Goal: Transaction & Acquisition: Purchase product/service

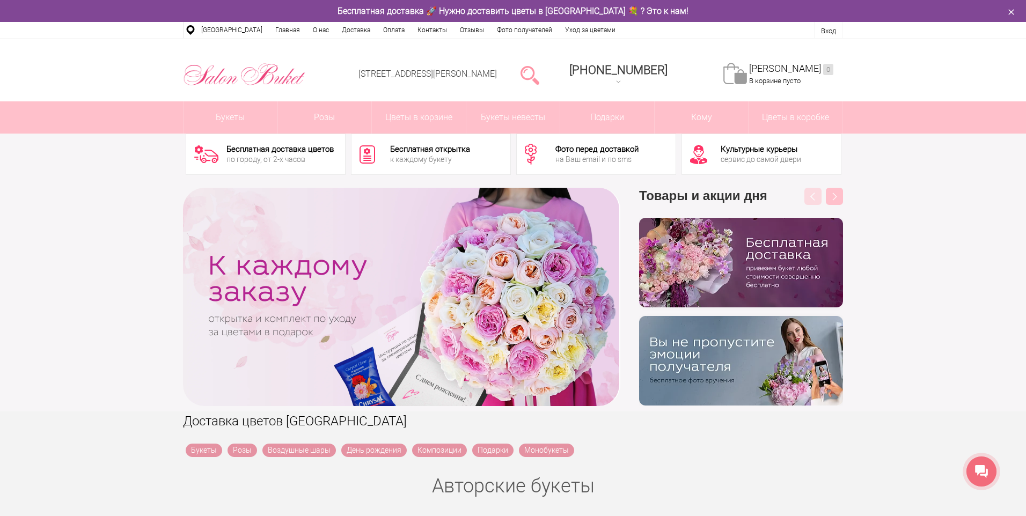
drag, startPoint x: 460, startPoint y: 290, endPoint x: 626, endPoint y: 290, distance: 165.8
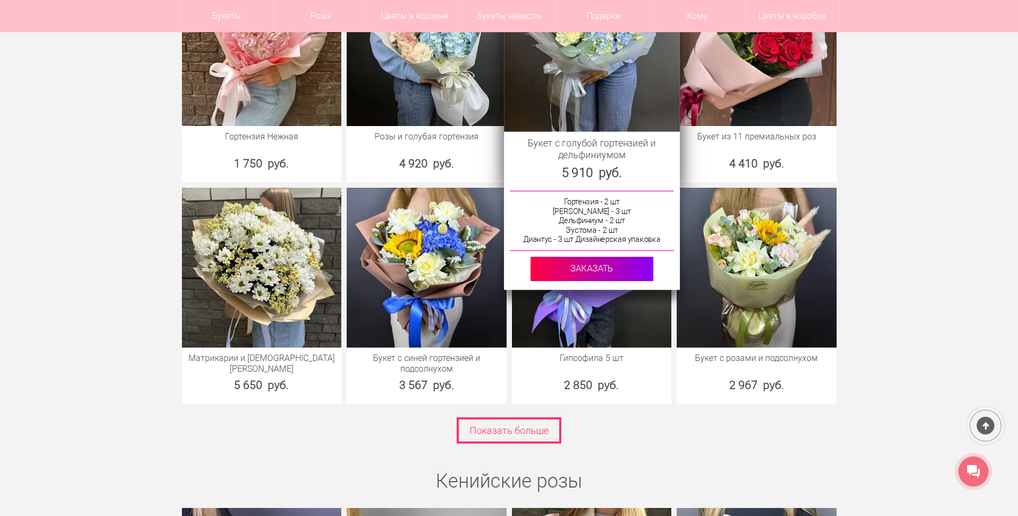
scroll to position [1449, 0]
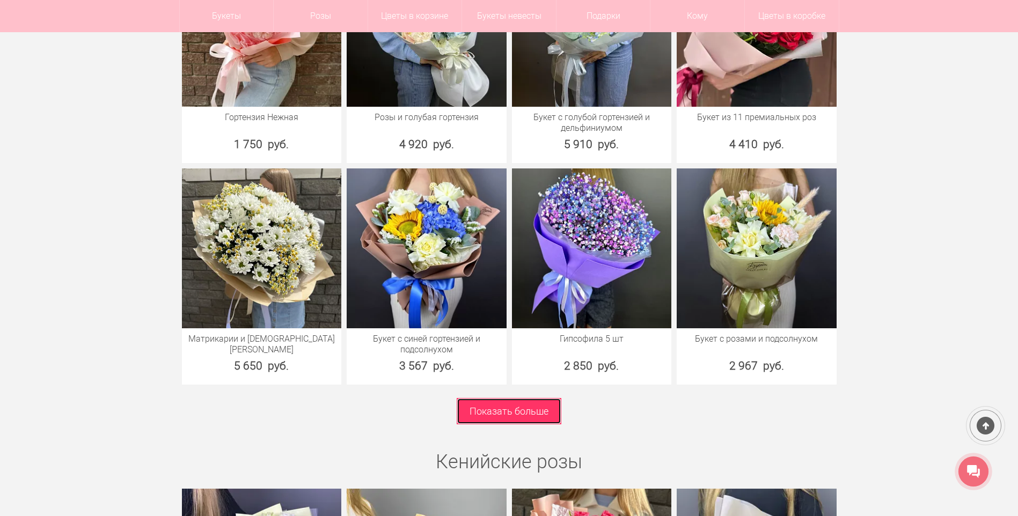
click at [540, 405] on link "Показать больше" at bounding box center [509, 411] width 105 height 26
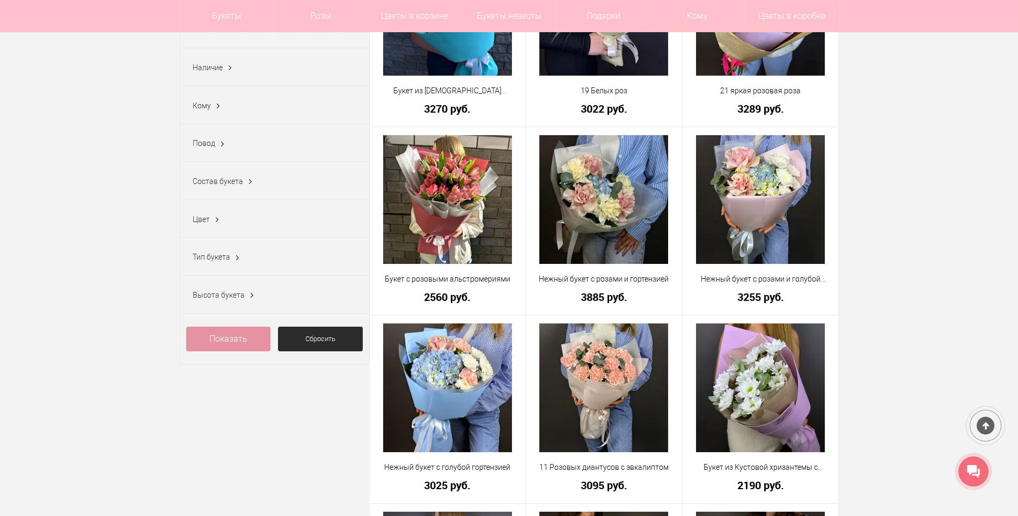
scroll to position [107, 0]
